Goal: Find specific page/section: Find specific page/section

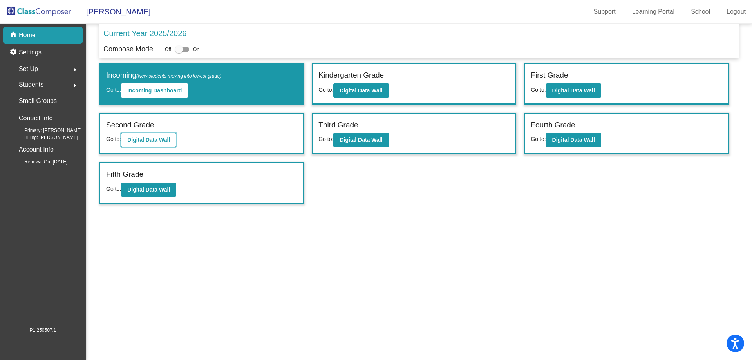
click at [168, 143] on b "Digital Data Wall" at bounding box center [148, 140] width 43 height 6
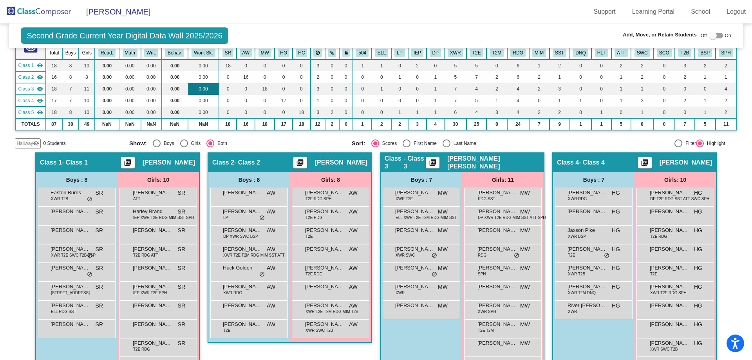
scroll to position [157, 0]
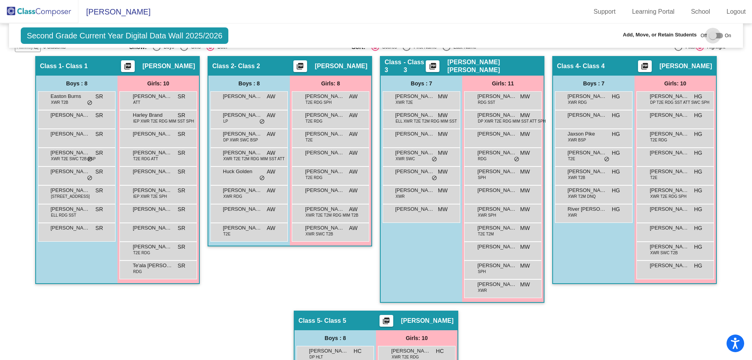
click at [709, 35] on div at bounding box center [713, 36] width 8 height 8
checkbox input "true"
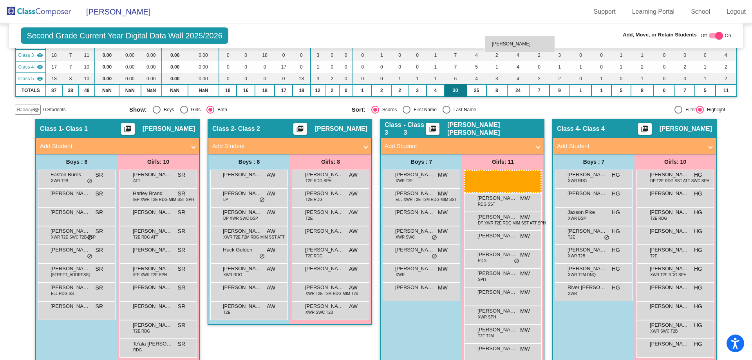
scroll to position [94, 0]
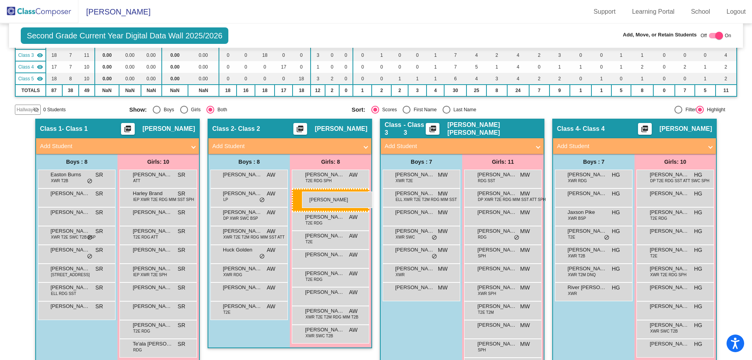
drag, startPoint x: 413, startPoint y: 318, endPoint x: 302, endPoint y: 192, distance: 168.8
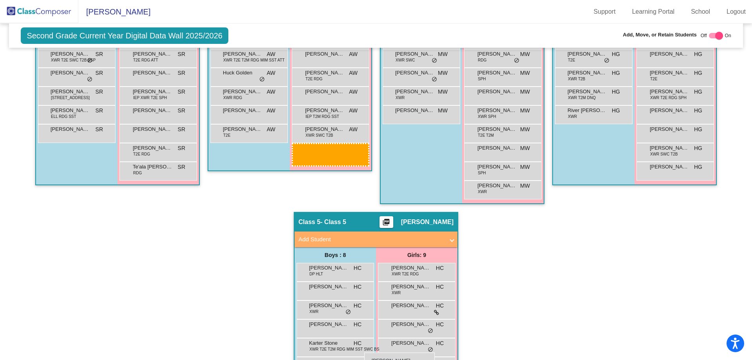
scroll to position [271, 0]
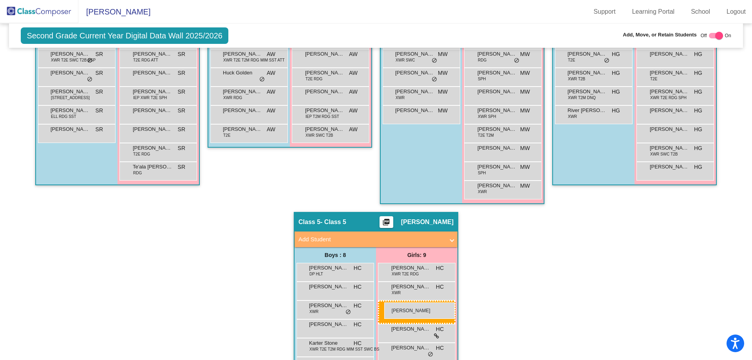
drag, startPoint x: 320, startPoint y: 309, endPoint x: 384, endPoint y: 302, distance: 64.6
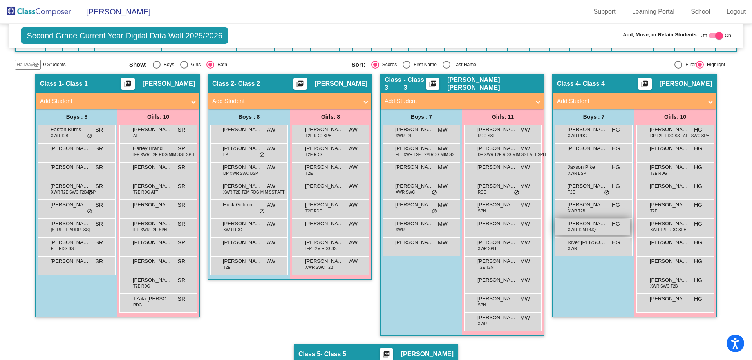
scroll to position [61, 0]
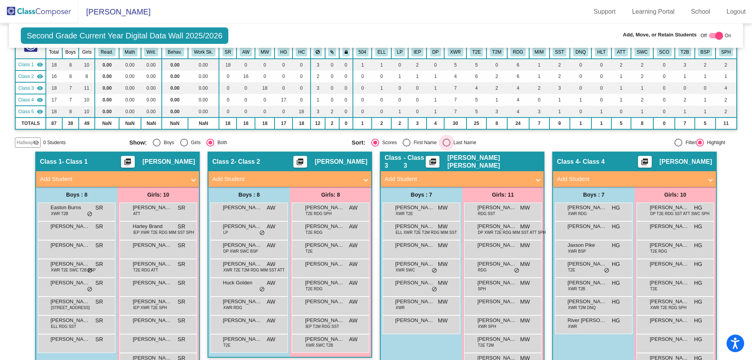
click at [443, 143] on div "Select an option" at bounding box center [447, 143] width 8 height 8
click at [446, 147] on input "Last Name" at bounding box center [446, 147] width 0 height 0
radio input "true"
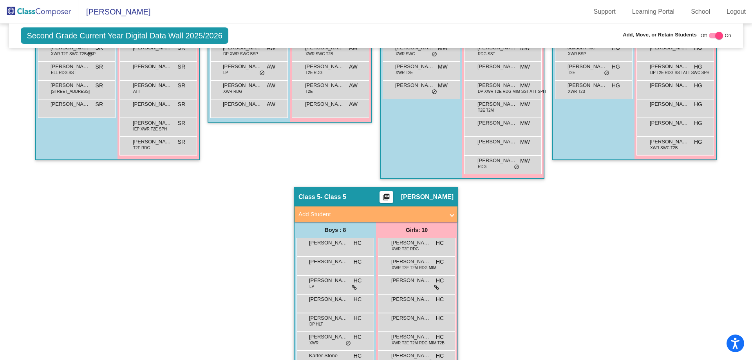
scroll to position [374, 0]
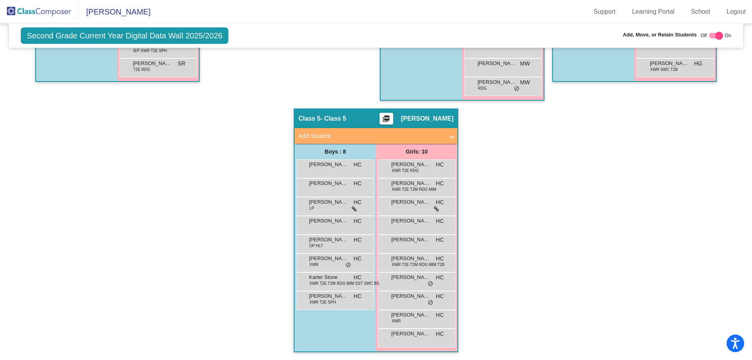
click at [560, 252] on div "Hallway - Hallway Class picture_as_pdf Add Student First Name Last Name Student…" at bounding box center [376, 99] width 722 height 522
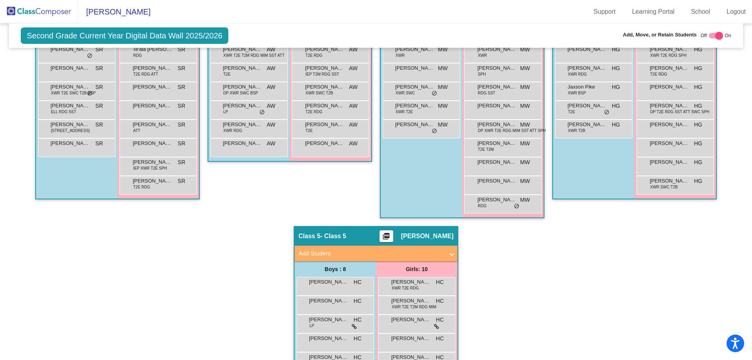
scroll to position [139, 0]
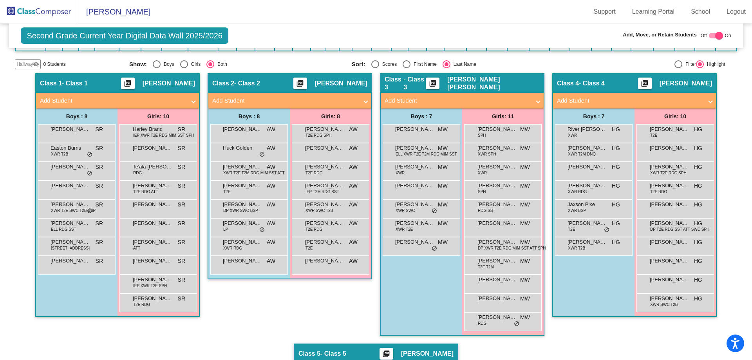
click at [69, 15] on img at bounding box center [39, 11] width 78 height 23
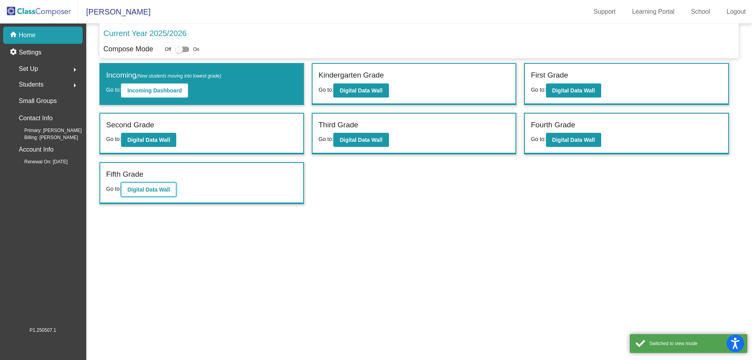
click at [172, 190] on button "Digital Data Wall" at bounding box center [148, 190] width 55 height 14
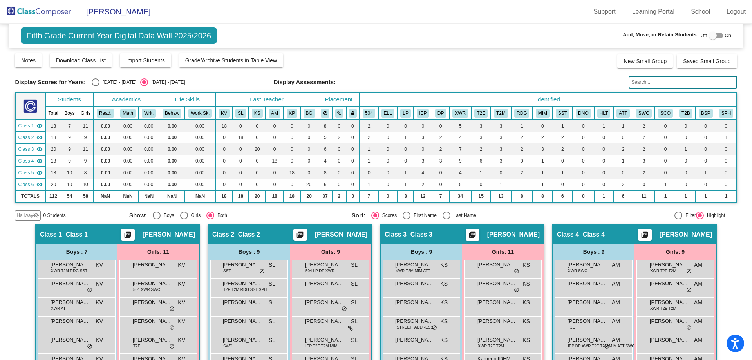
click at [58, 13] on img at bounding box center [39, 11] width 78 height 23
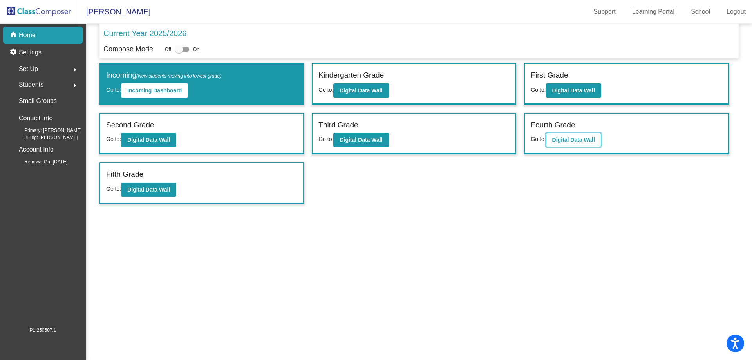
click at [569, 139] on b "Digital Data Wall" at bounding box center [573, 140] width 43 height 6
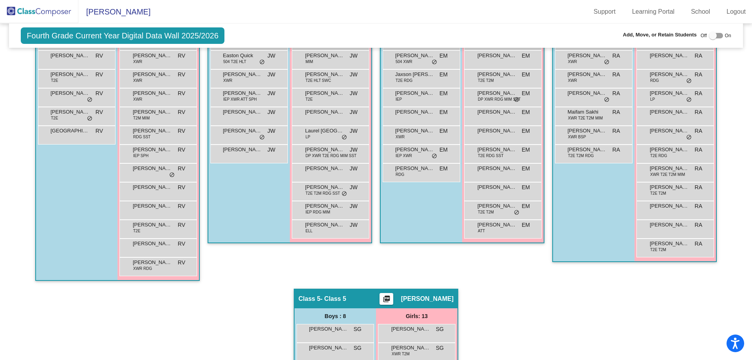
scroll to position [196, 0]
